Goal: Information Seeking & Learning: Find specific fact

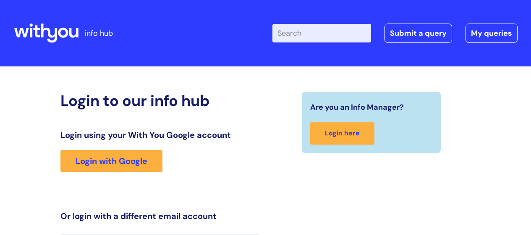
scroll to position [18, 0]
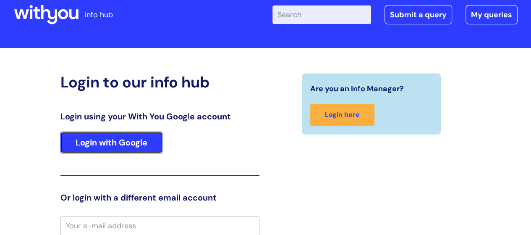
click at [109, 141] on link "Login with Google" at bounding box center [111, 142] width 102 height 22
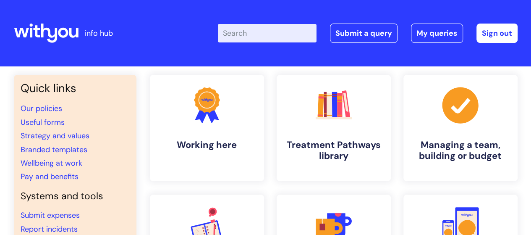
click at [249, 32] on input "Enter your search term here..." at bounding box center [267, 33] width 99 height 18
click at [290, 35] on input "Enter your search term here..." at bounding box center [267, 33] width 99 height 18
click at [253, 34] on input "Enter your search term here..." at bounding box center [267, 33] width 99 height 18
type input "pay scale"
click button "Search" at bounding box center [0, 0] width 0 height 0
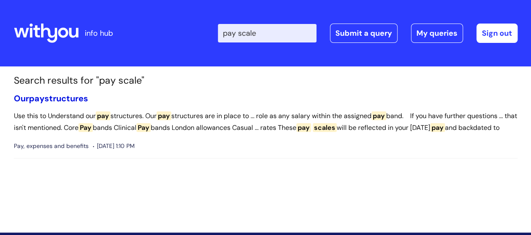
click at [65, 95] on link "Our pay structures" at bounding box center [51, 98] width 74 height 11
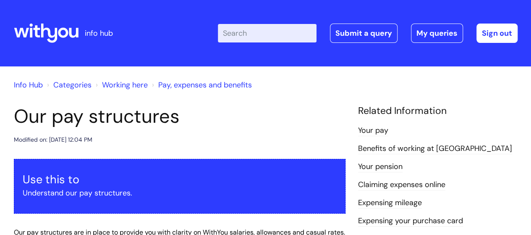
click at [205, 97] on div "Info Hub Categories Working here Pay, expenses and benefits" at bounding box center [266, 90] width 504 height 30
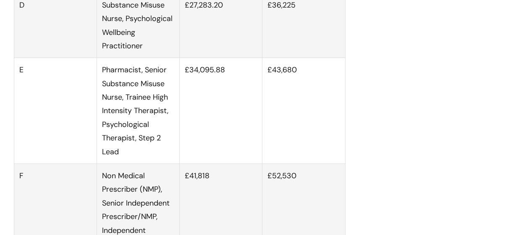
scroll to position [1242, 0]
